Goal: Check status: Check status

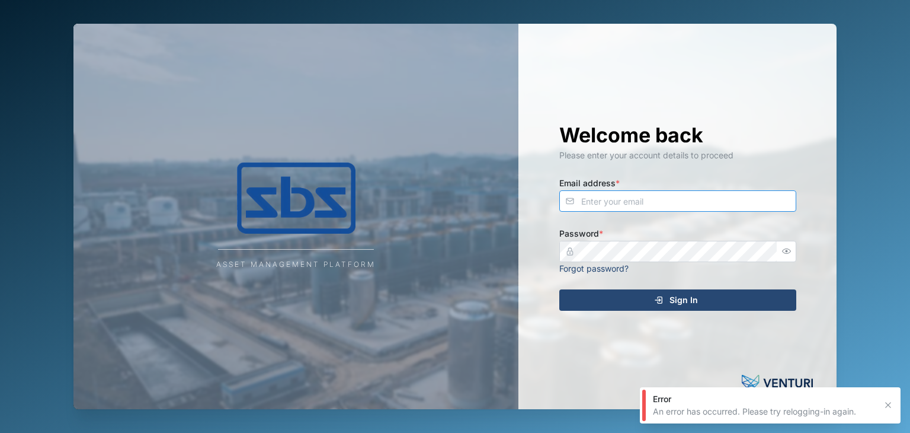
type input "[EMAIL_ADDRESS][DOMAIN_NAME]"
click at [652, 299] on div "Sign In" at bounding box center [676, 300] width 218 height 20
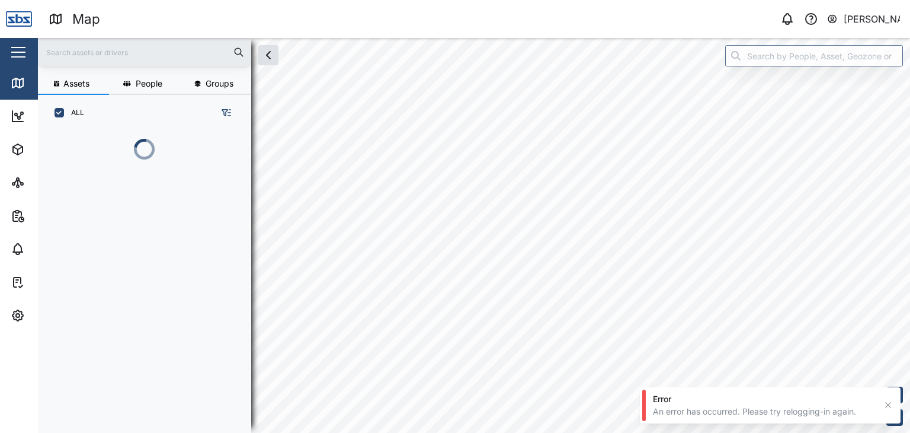
scroll to position [287, 185]
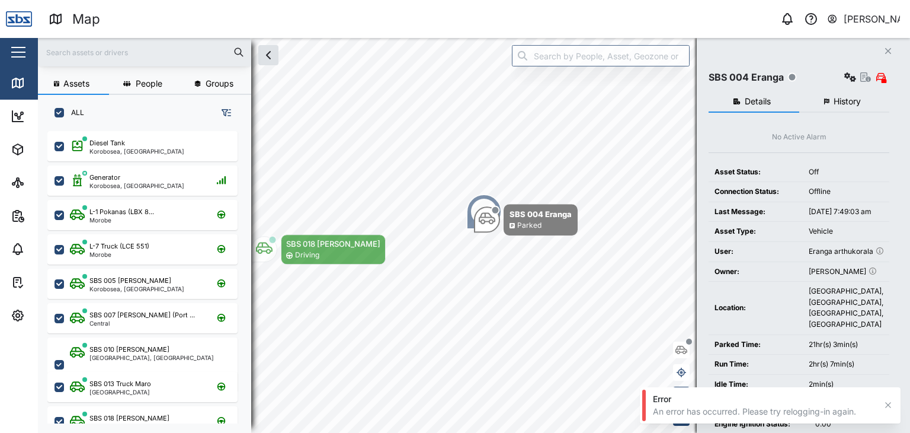
click at [890, 53] on icon "button" at bounding box center [888, 51] width 6 height 6
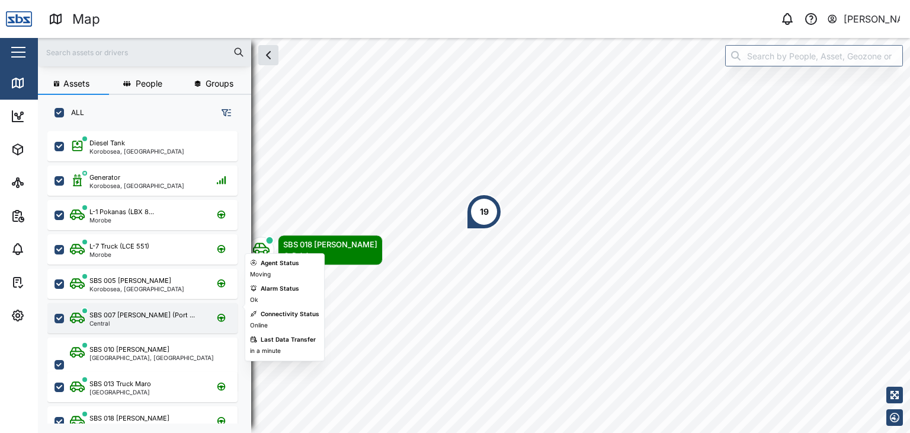
scroll to position [119, 0]
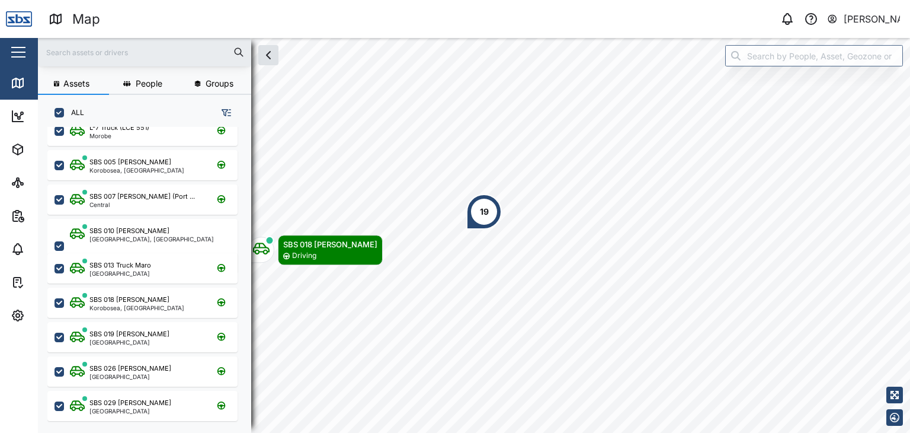
click at [130, 59] on input "text" at bounding box center [144, 52] width 199 height 18
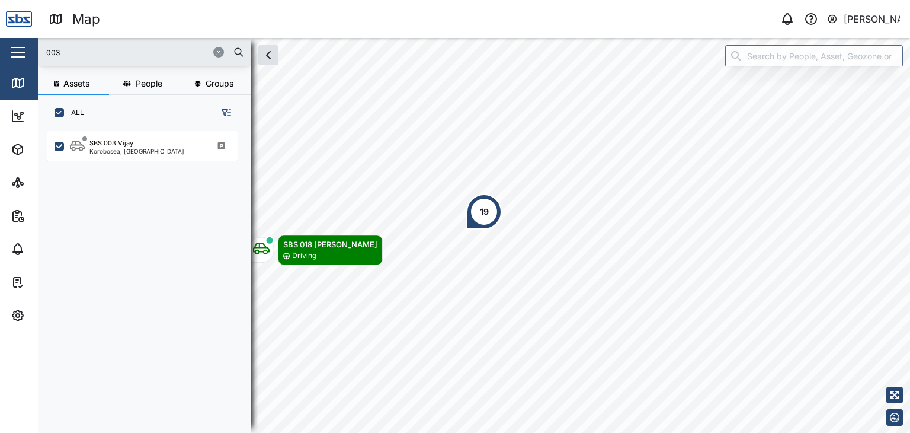
scroll to position [0, 0]
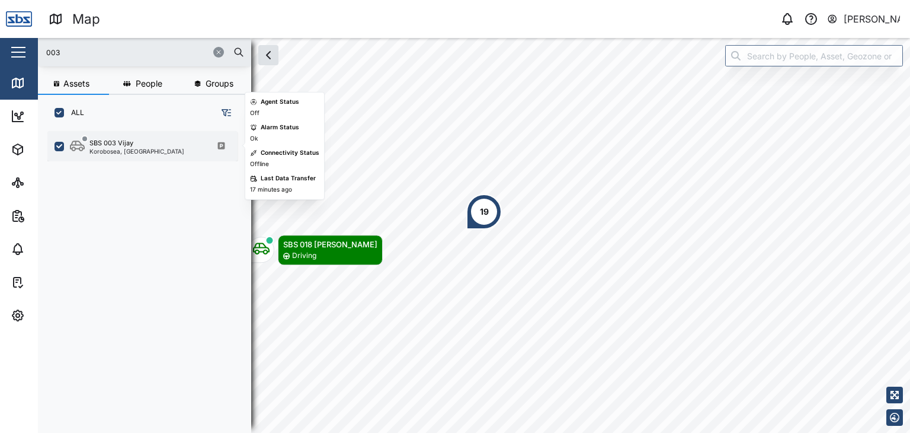
type input "003"
click at [143, 155] on div "SBS 003 [PERSON_NAME], [GEOGRAPHIC_DATA]" at bounding box center [142, 146] width 190 height 30
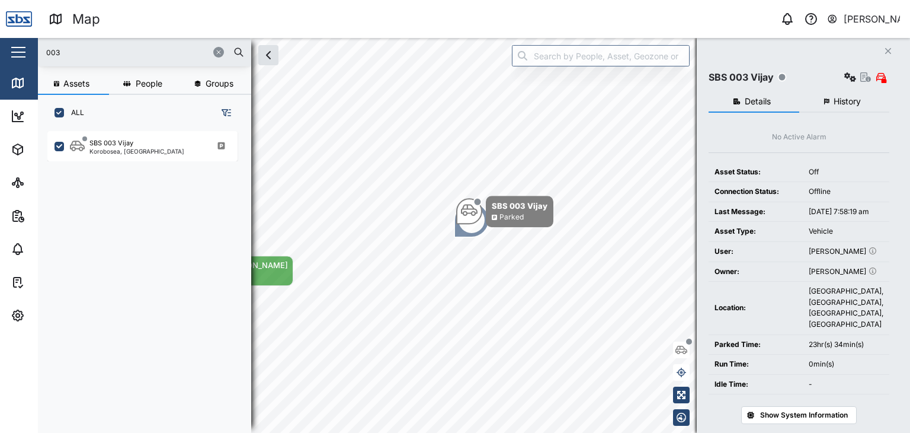
click at [860, 99] on span "History" at bounding box center [847, 101] width 27 height 8
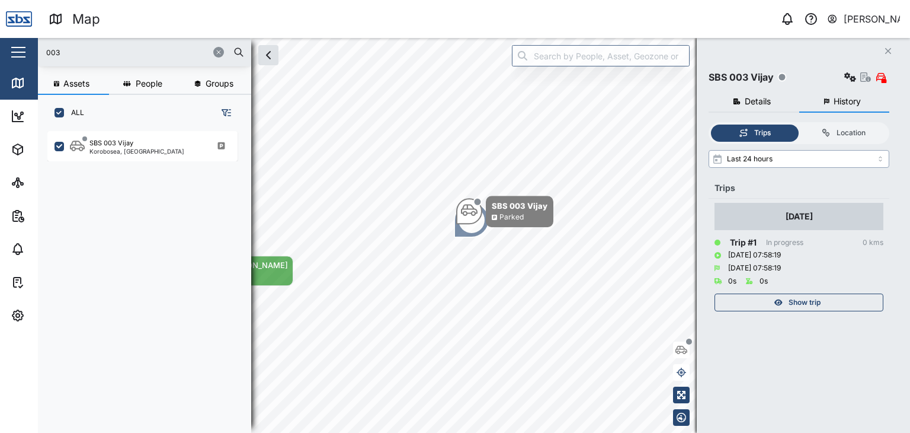
click at [770, 156] on input "Last 24 hours" at bounding box center [799, 159] width 181 height 18
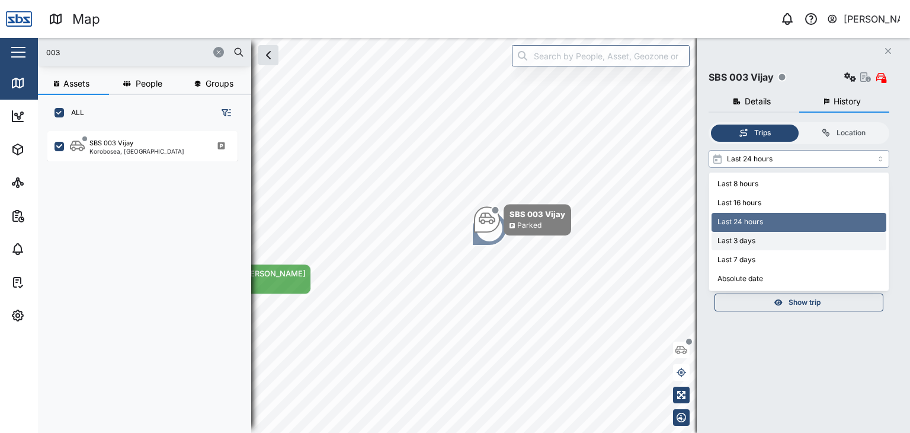
type input "Last 3 days"
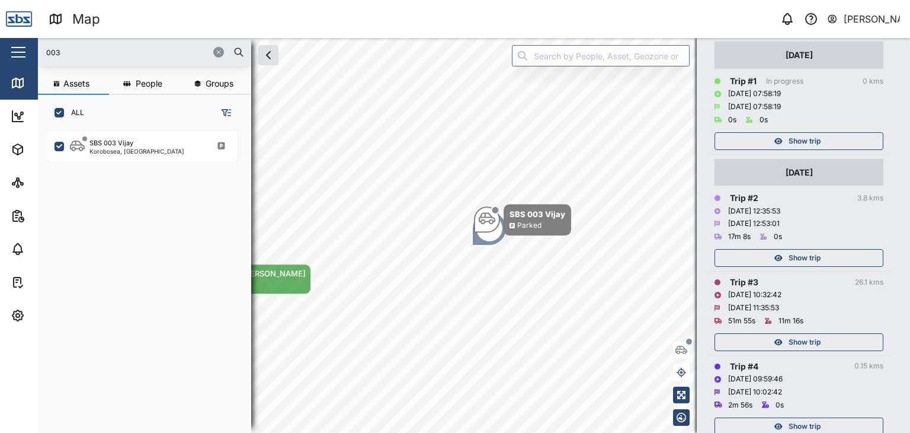
scroll to position [178, 0]
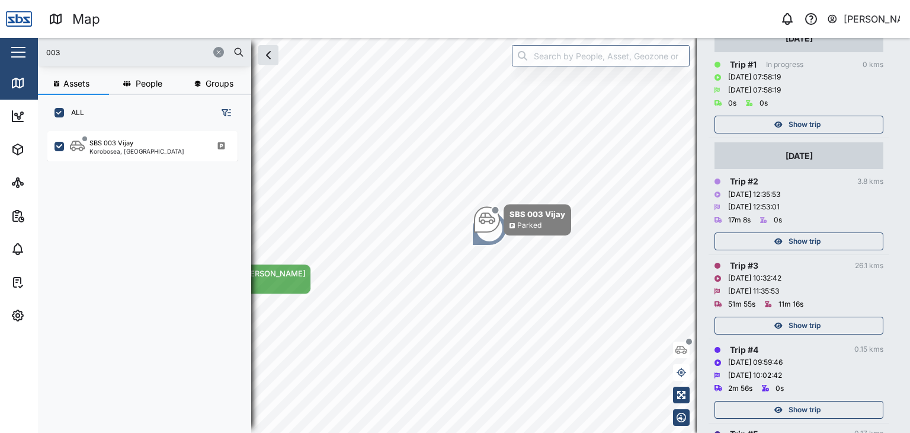
click at [799, 325] on span "Show trip" at bounding box center [805, 325] width 32 height 17
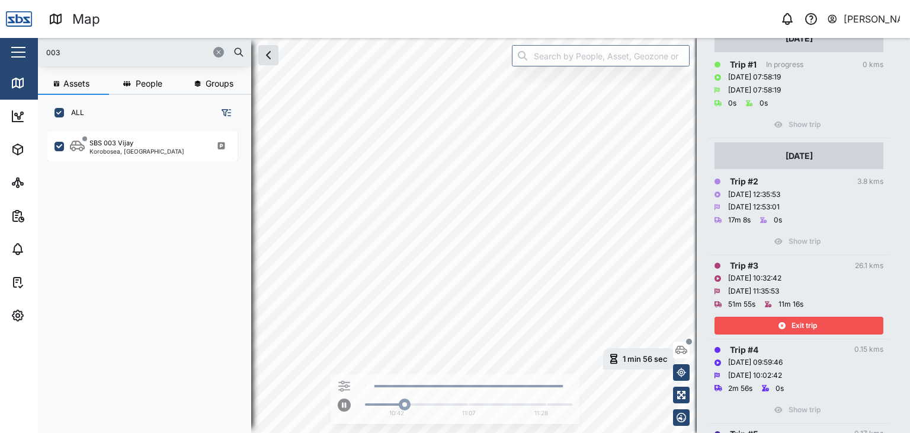
click at [758, 323] on div "Exit trip" at bounding box center [798, 325] width 154 height 17
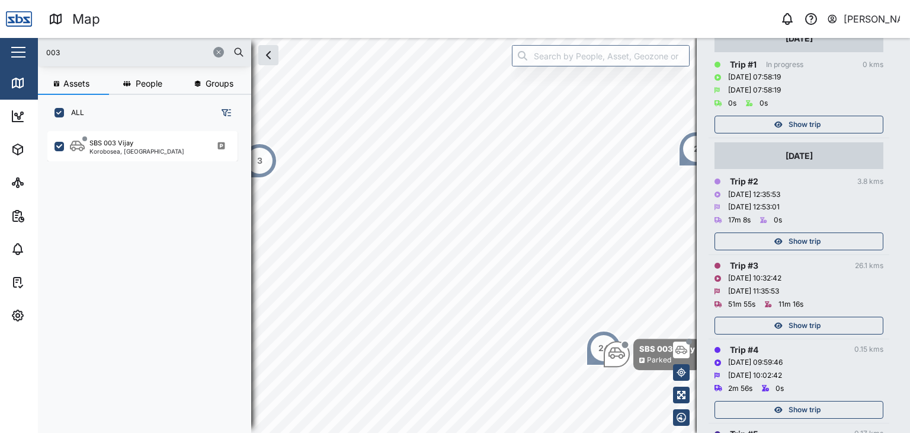
click at [799, 235] on span "Show trip" at bounding box center [805, 241] width 32 height 17
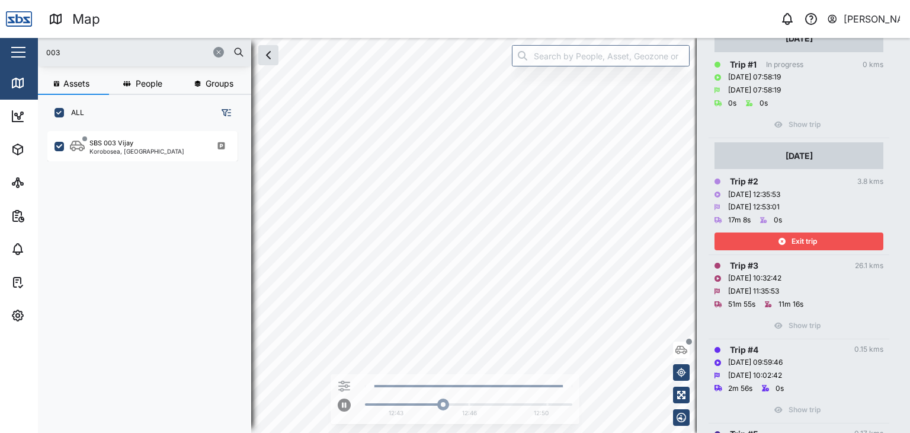
click at [788, 236] on div "Exit trip" at bounding box center [798, 241] width 154 height 17
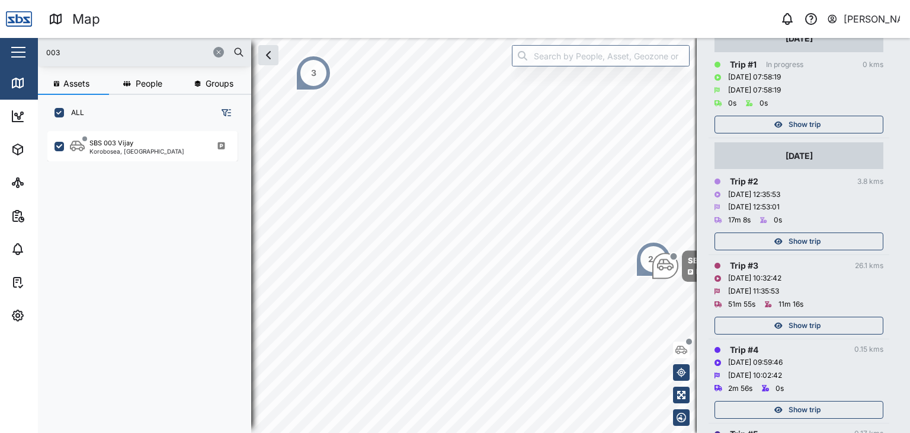
click at [792, 318] on span "Show trip" at bounding box center [805, 325] width 32 height 17
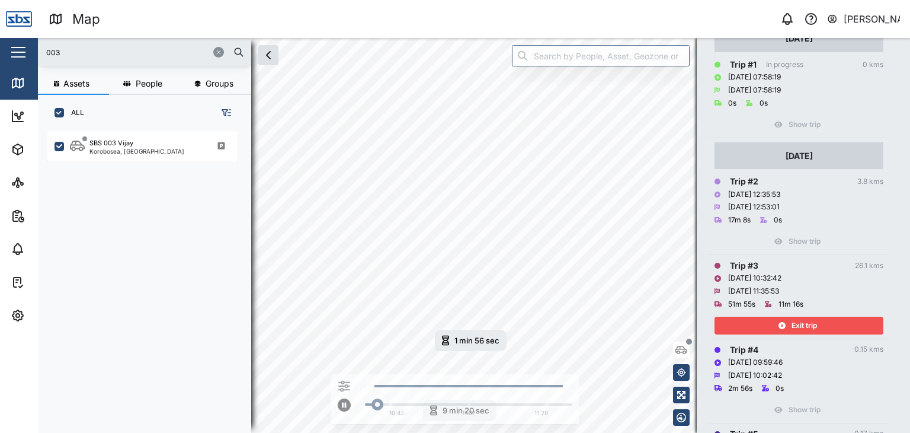
click at [792, 318] on span "Exit trip" at bounding box center [804, 325] width 25 height 17
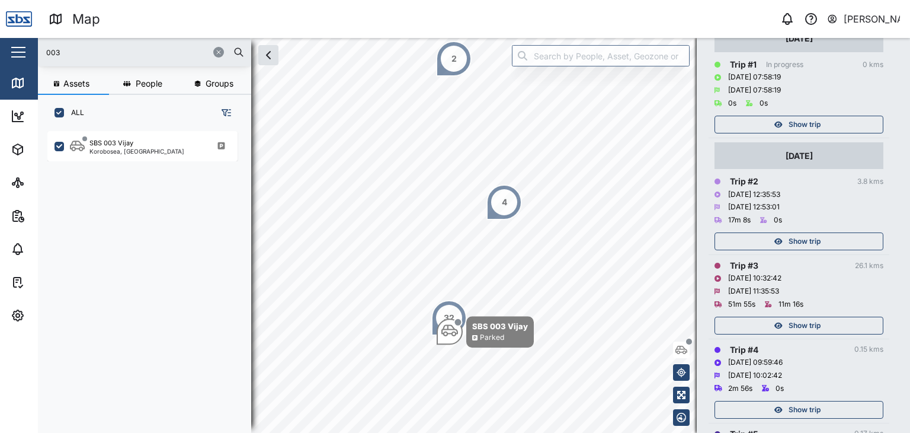
click at [217, 53] on icon "button" at bounding box center [218, 52] width 7 height 7
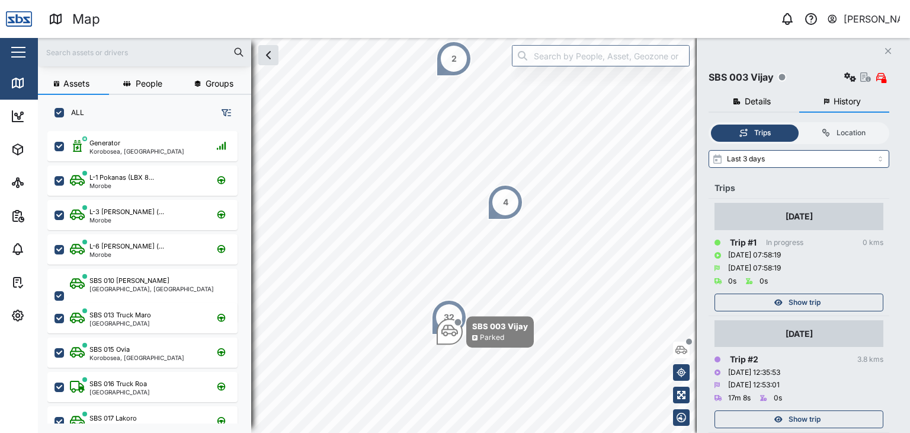
click at [886, 48] on icon "Close" at bounding box center [888, 50] width 7 height 9
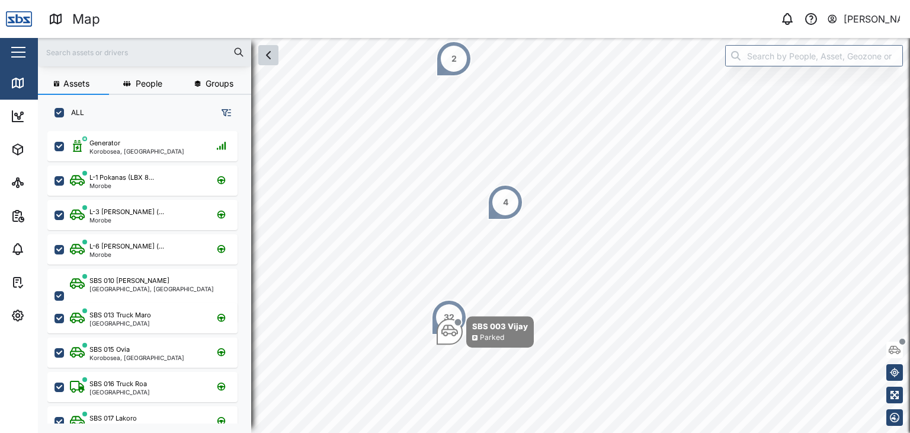
click at [274, 59] on icon "button" at bounding box center [268, 55] width 14 height 14
